Goal: Find contact information: Obtain details needed to contact an individual or organization

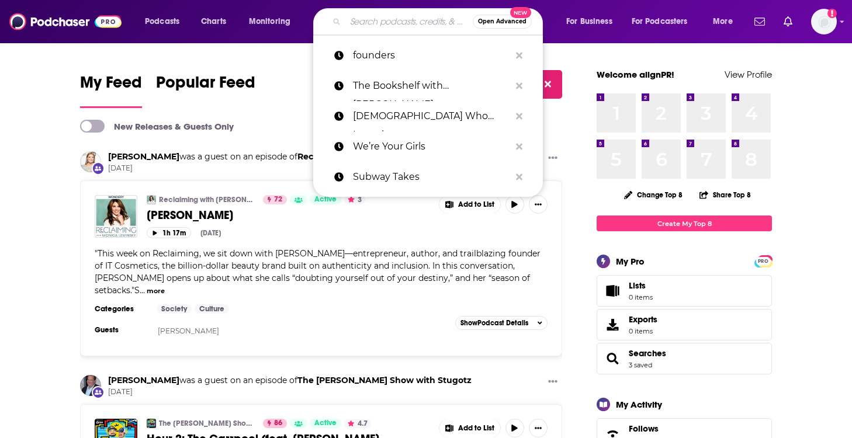
click at [386, 22] on input "Search podcasts, credits, & more..." at bounding box center [408, 21] width 127 height 19
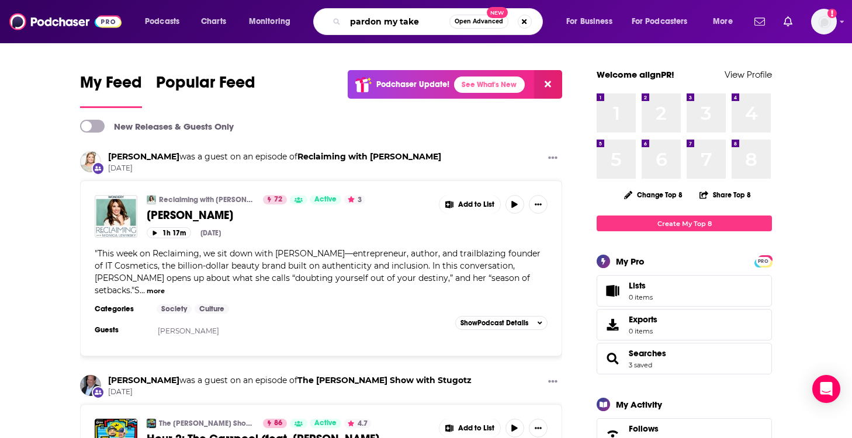
type input "pardon my take"
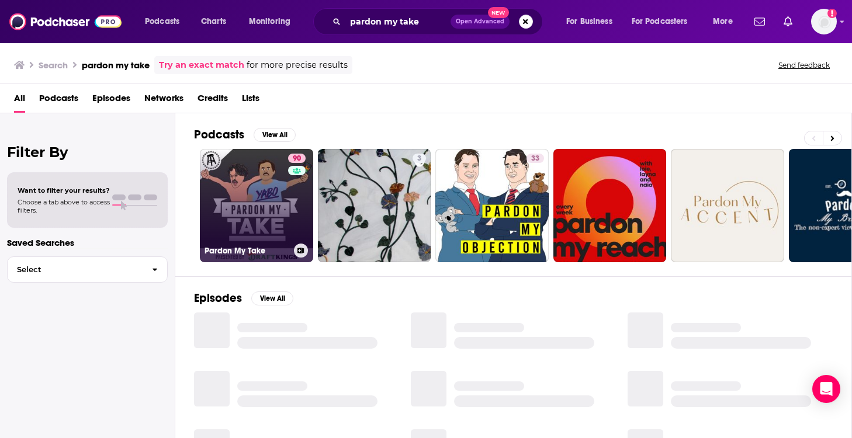
click at [279, 234] on link "90 Pardon My Take" at bounding box center [256, 205] width 113 height 113
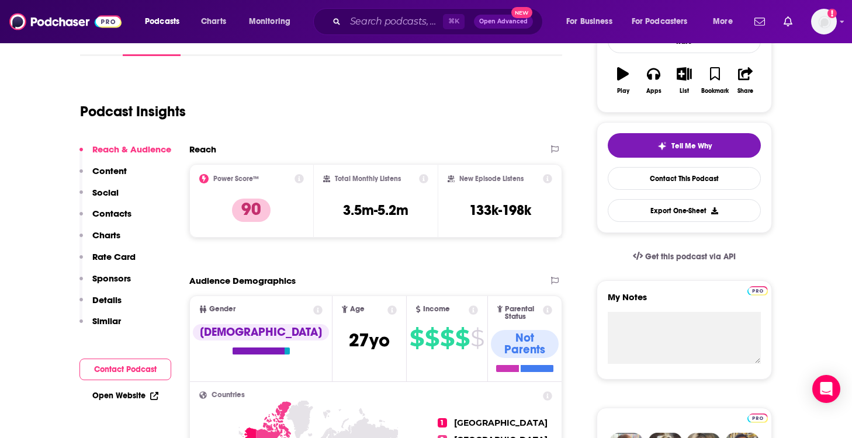
scroll to position [197, 0]
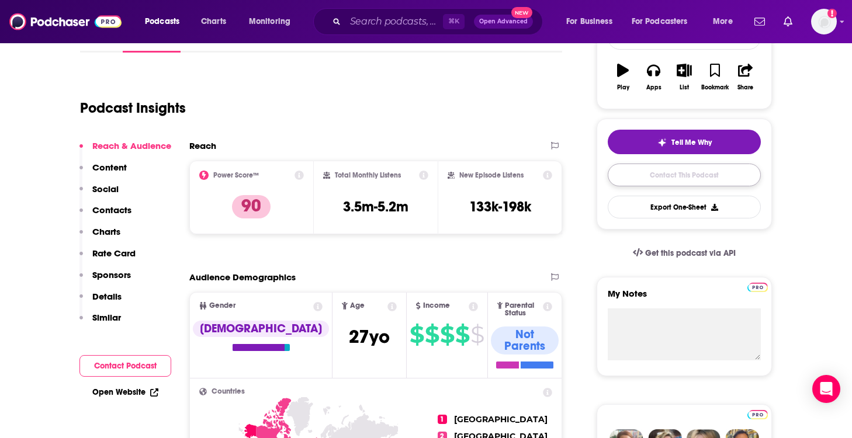
click at [637, 181] on link "Contact This Podcast" at bounding box center [684, 175] width 153 height 23
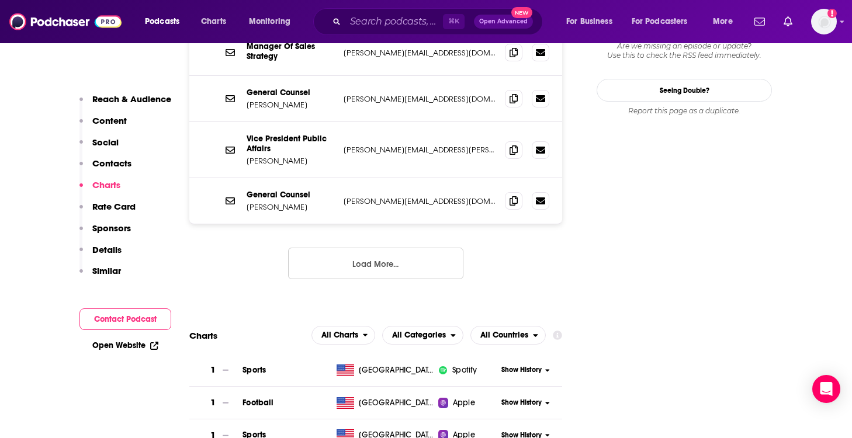
scroll to position [1304, 0]
